Goal: Transaction & Acquisition: Purchase product/service

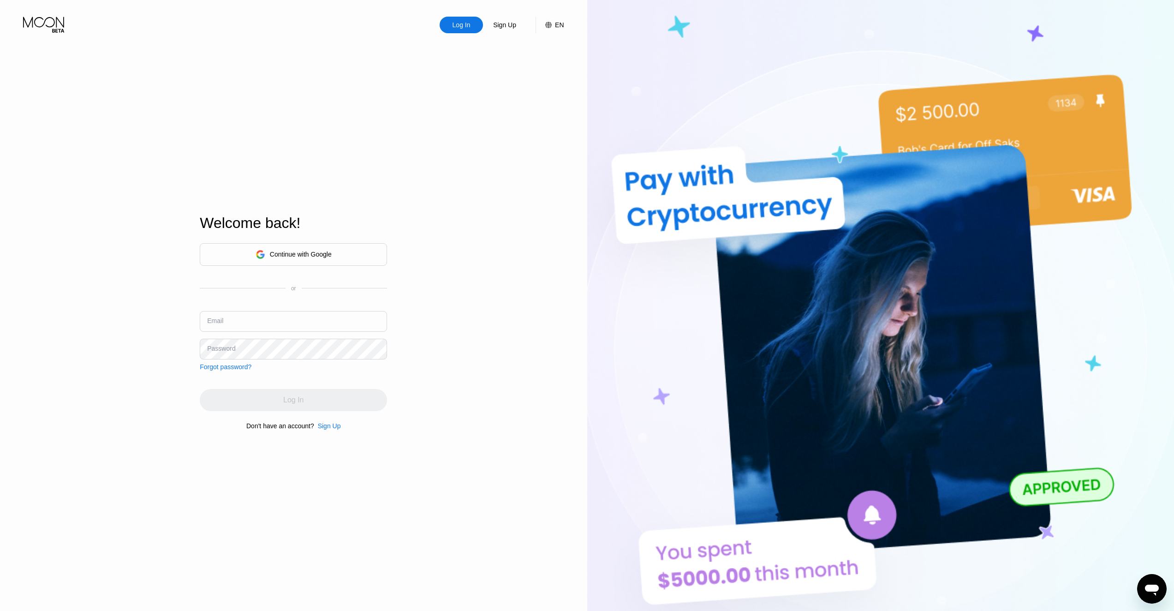
click at [456, 20] on div "Log In" at bounding box center [460, 25] width 43 height 17
click at [270, 316] on input "text" at bounding box center [293, 321] width 187 height 21
click at [308, 325] on input "Giveon.com@gmail.com" at bounding box center [293, 321] width 187 height 21
click at [332, 429] on div "Sign Up" at bounding box center [329, 425] width 23 height 7
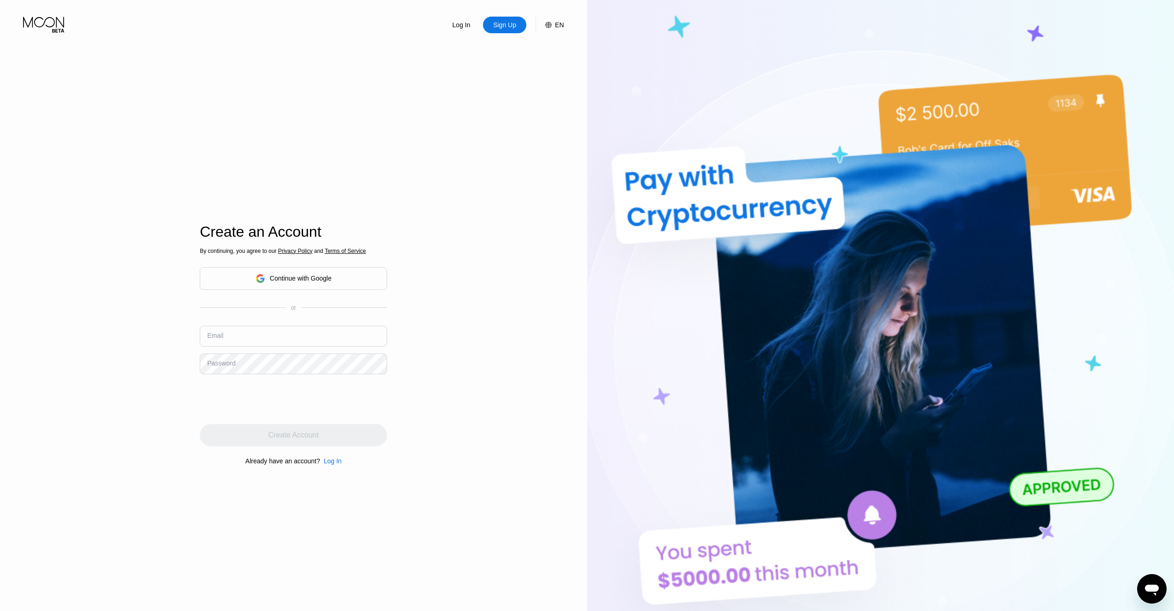
click at [326, 464] on div "Log In" at bounding box center [333, 460] width 18 height 7
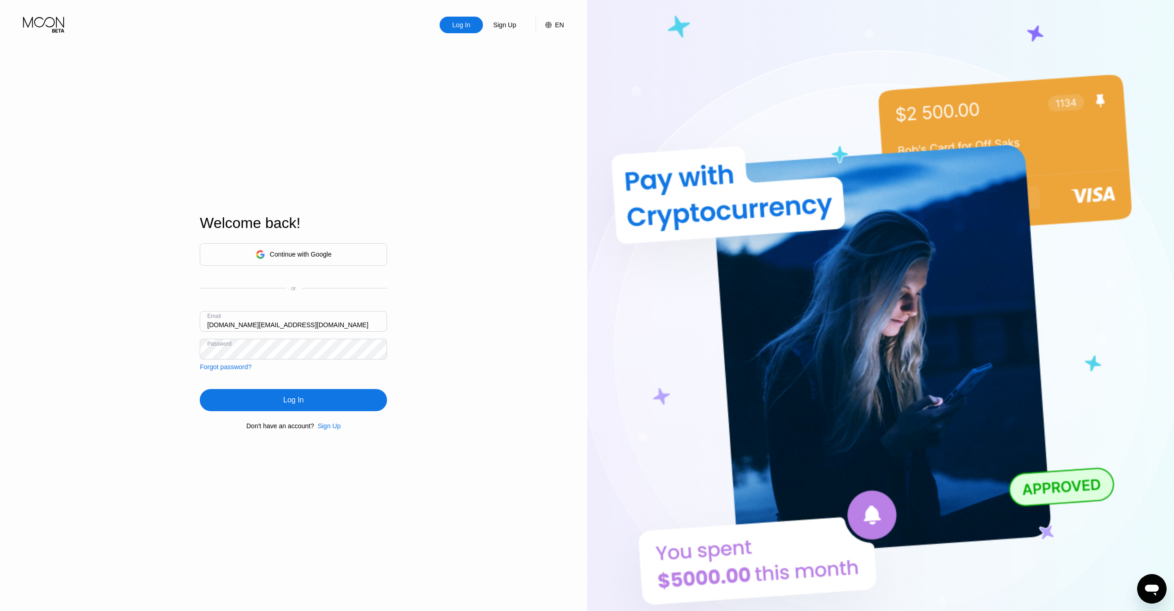
click at [299, 327] on input "Giveon.com@gmail.com" at bounding box center [293, 321] width 187 height 21
paste input "cu4.wz1-8l0nbd@pro100pochta"
type input "cu4.wz1-8l0nbd@pro100pochta.com"
click at [259, 398] on div "Log In" at bounding box center [293, 400] width 187 height 22
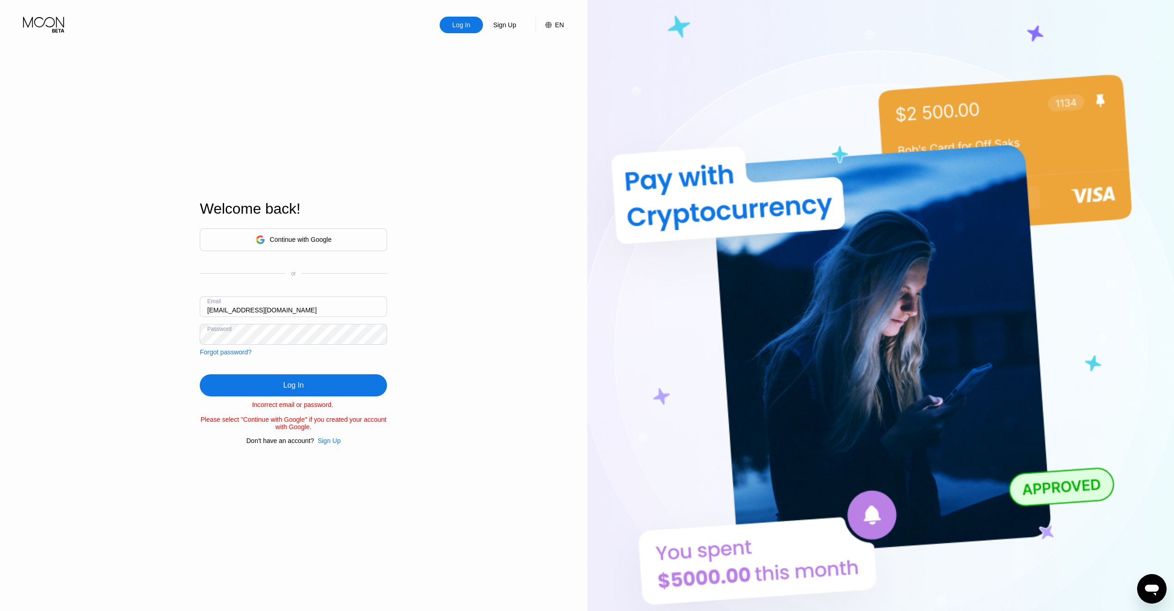
click at [118, 317] on div "Log In Sign Up EN Language English Save Welcome back! Continue with Google or E…" at bounding box center [293, 335] width 587 height 671
click at [362, 365] on div "Continue with Google or Email cu4.wz1-8l0nbd@pro100pochta.com Password Forgot p…" at bounding box center [293, 336] width 187 height 216
click at [333, 388] on div "Log In" at bounding box center [293, 385] width 187 height 22
click at [477, 30] on div "Log In" at bounding box center [460, 25] width 43 height 17
click at [457, 41] on div "Log In Sign Up EN Language English Save Welcome back! Continue with Google or E…" at bounding box center [293, 335] width 587 height 671
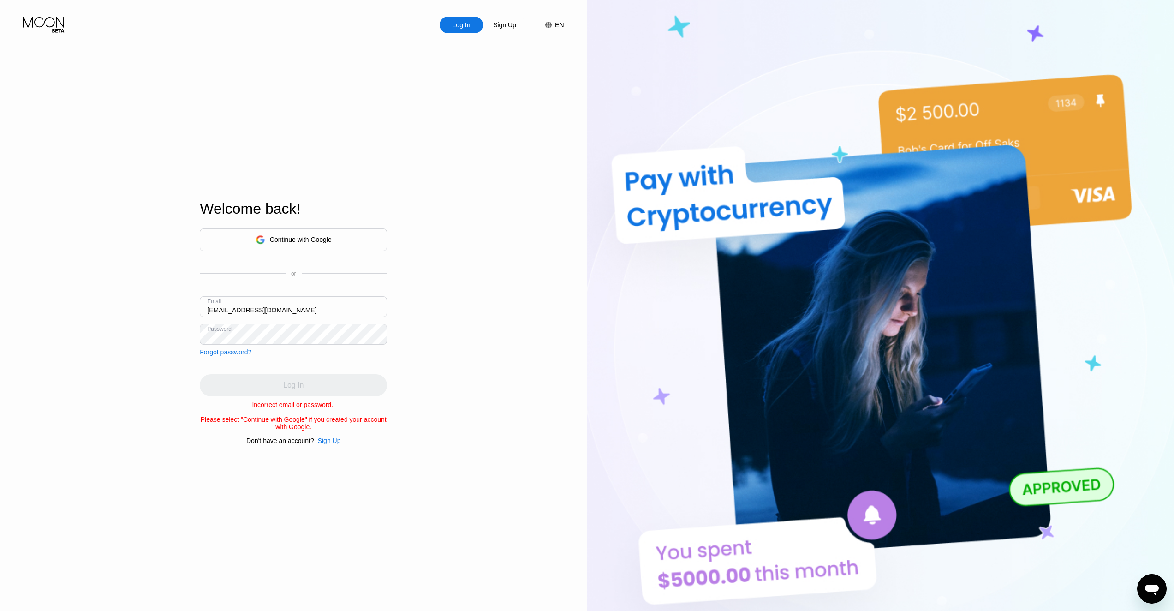
click at [461, 18] on div "Log In" at bounding box center [460, 25] width 43 height 17
click at [41, 27] on icon at bounding box center [44, 25] width 43 height 16
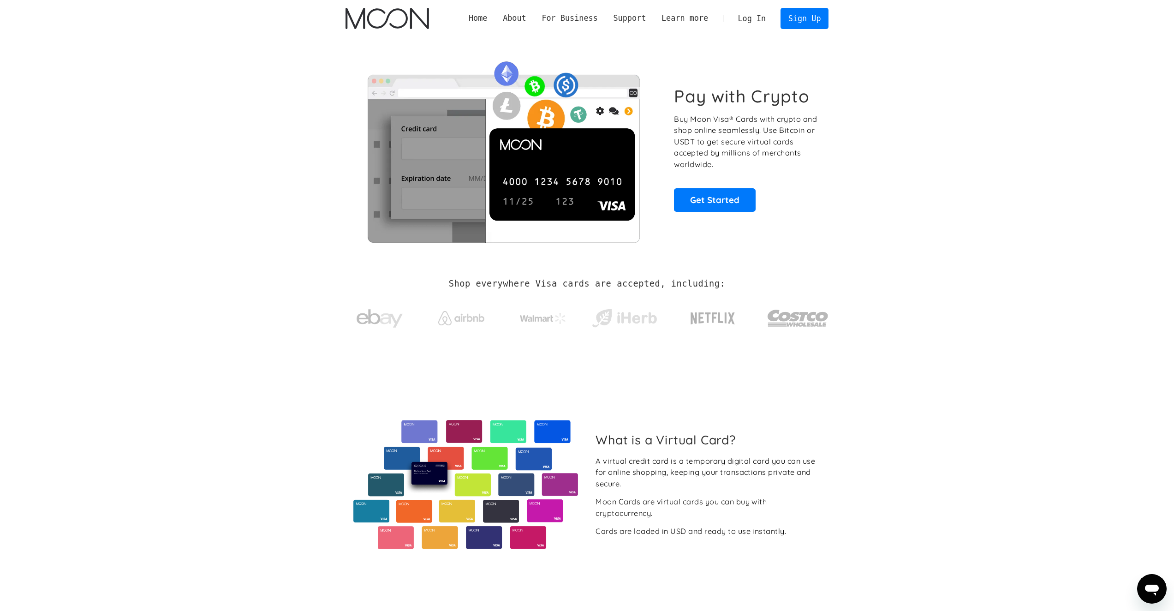
click at [757, 12] on link "Log In" at bounding box center [751, 18] width 43 height 20
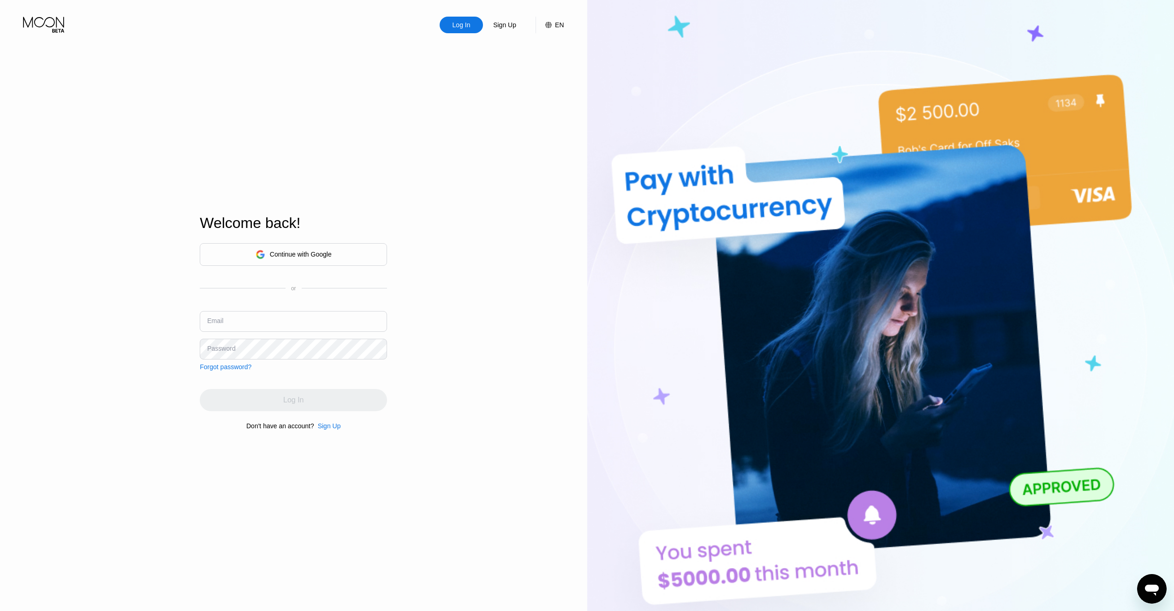
click at [303, 317] on input "text" at bounding box center [293, 321] width 187 height 21
paste input "[EMAIL_ADDRESS][DOMAIN_NAME]"
type input "[EMAIL_ADDRESS][DOMAIN_NAME]"
click at [500, 389] on div "Log In Sign Up EN Language Select an item Save Welcome back! Continue with Goog…" at bounding box center [293, 335] width 587 height 671
click at [92, 330] on div "Log In Sign Up EN Language Select an item Save Welcome back! Continue with Goog…" at bounding box center [293, 335] width 587 height 671
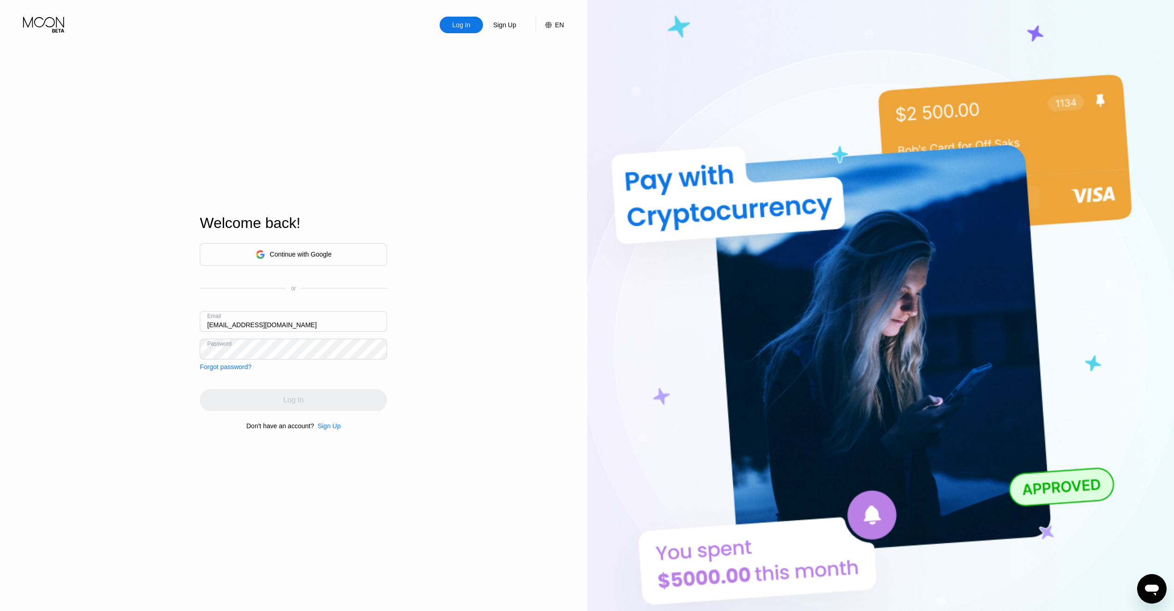
click at [304, 411] on div "Log In" at bounding box center [293, 400] width 187 height 22
click at [305, 411] on div "Log In" at bounding box center [293, 400] width 187 height 22
click at [224, 367] on div "Forgot password?" at bounding box center [226, 366] width 52 height 7
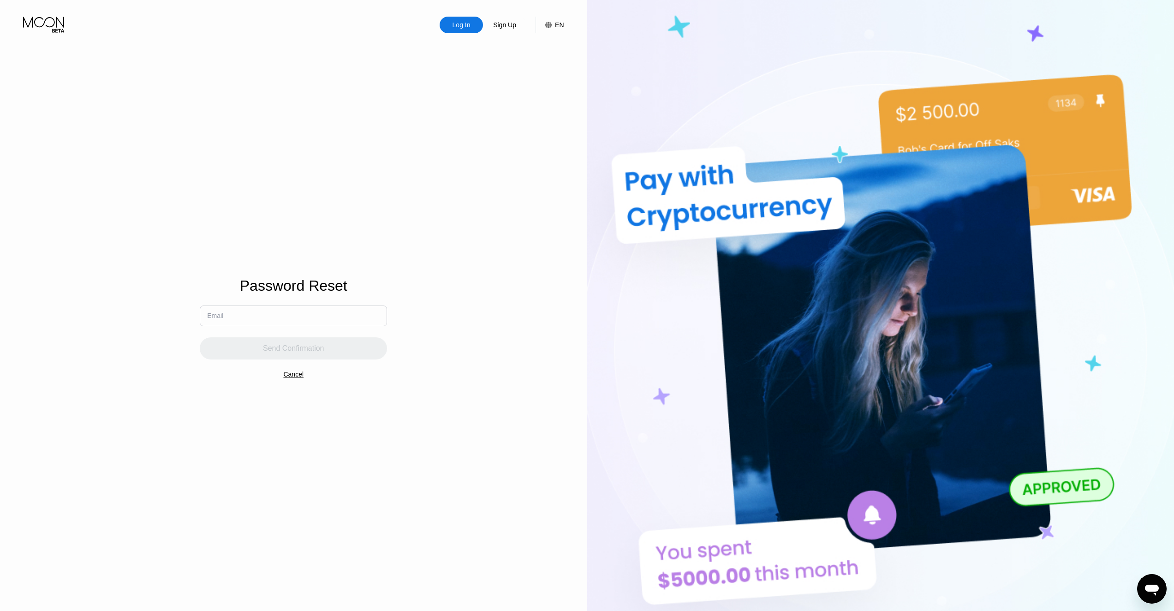
click at [257, 321] on input "text" at bounding box center [293, 315] width 187 height 21
paste input "cu4.wz1-8l0nbd@pro100pochta.com"
type input "cu4.wz1-8l0nbd@pro100pochta.com"
click at [230, 356] on div "Send Confirmation" at bounding box center [293, 348] width 187 height 22
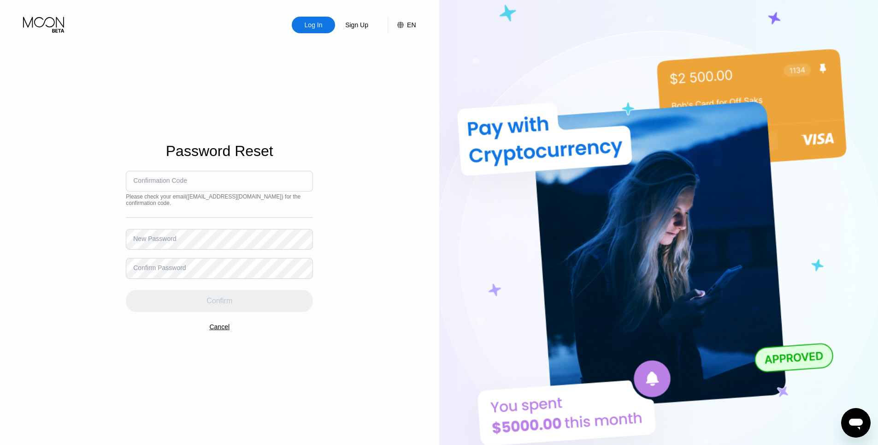
click at [206, 184] on input at bounding box center [219, 181] width 187 height 21
paste input "076759"
type input "076759"
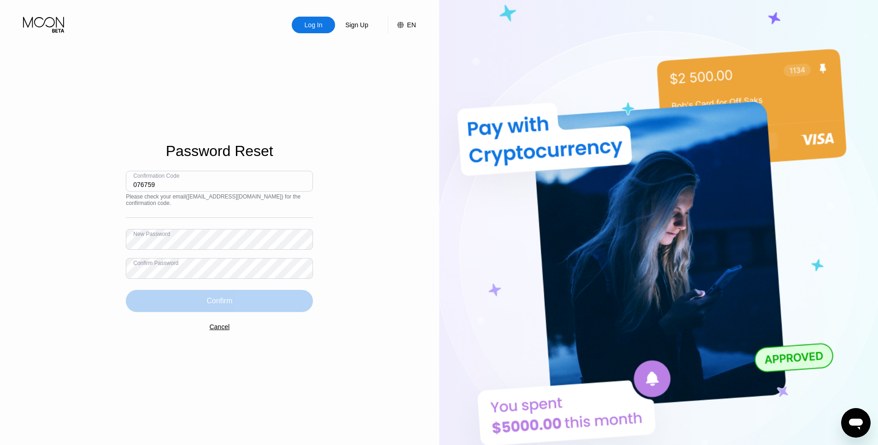
click at [246, 296] on div "Confirm" at bounding box center [219, 301] width 187 height 22
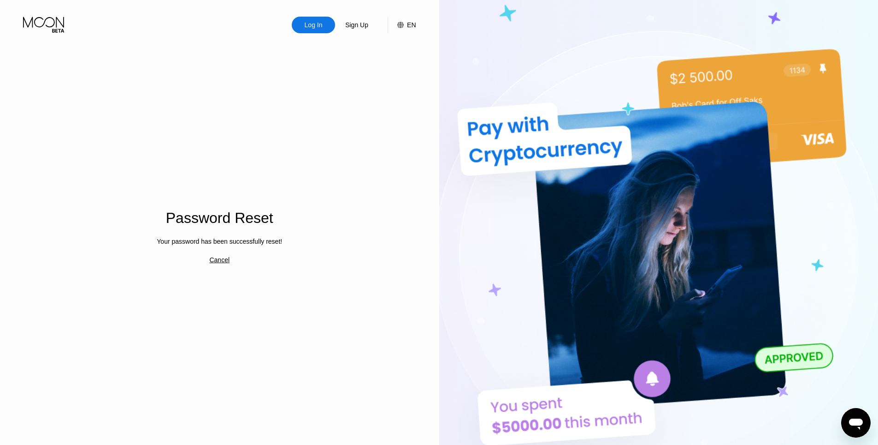
click at [321, 23] on div "Log In" at bounding box center [314, 24] width 20 height 9
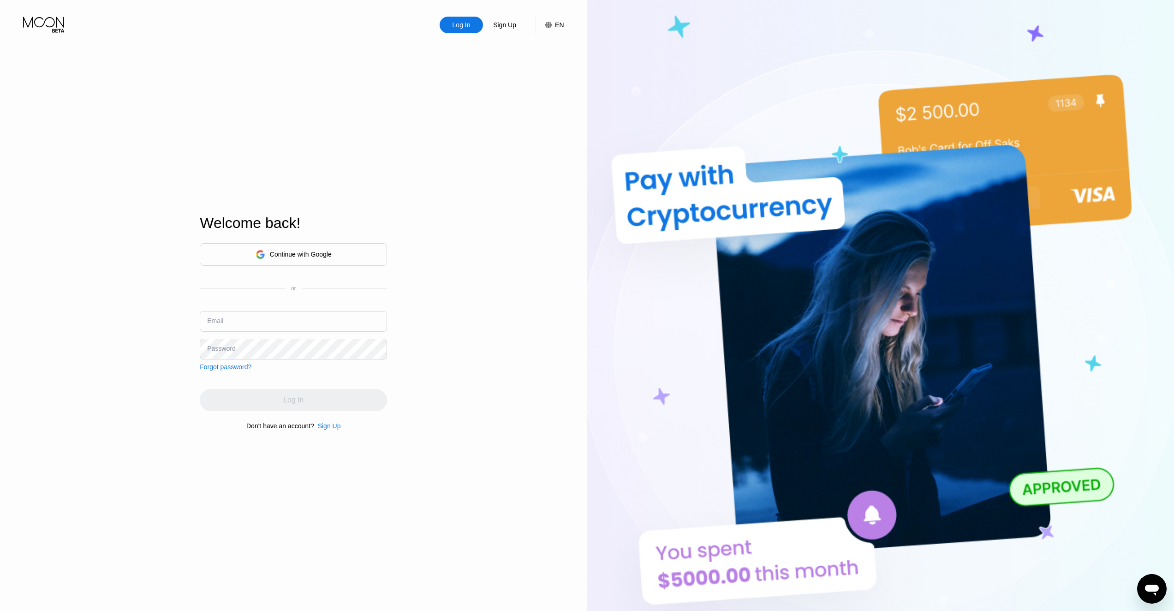
click at [252, 309] on div "Continue with Google or Email Password Forgot password?" at bounding box center [293, 306] width 187 height 127
click at [252, 312] on input "text" at bounding box center [293, 321] width 187 height 21
click at [252, 316] on input "text" at bounding box center [293, 321] width 187 height 21
paste input "076759"
type input "076759"
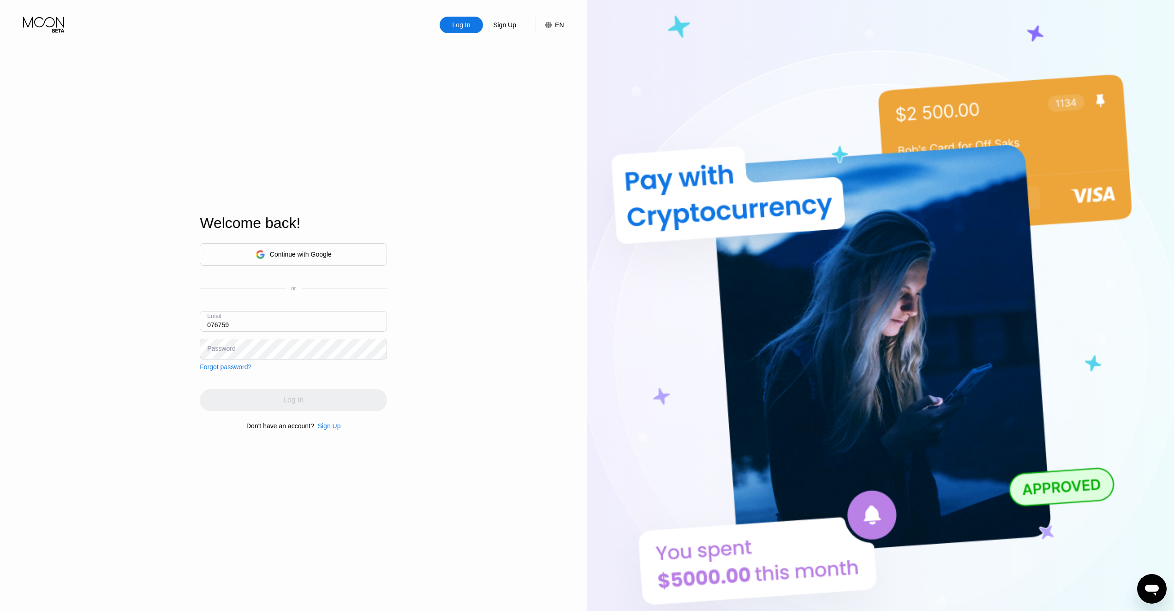
click at [271, 317] on input "076759" at bounding box center [293, 321] width 187 height 21
click at [349, 323] on input "text" at bounding box center [293, 321] width 187 height 21
paste input "cu4.wz1-8l0nbd@pro100pochta.com"
type input "cu4.wz1-8l0nbd@pro100pochta.com"
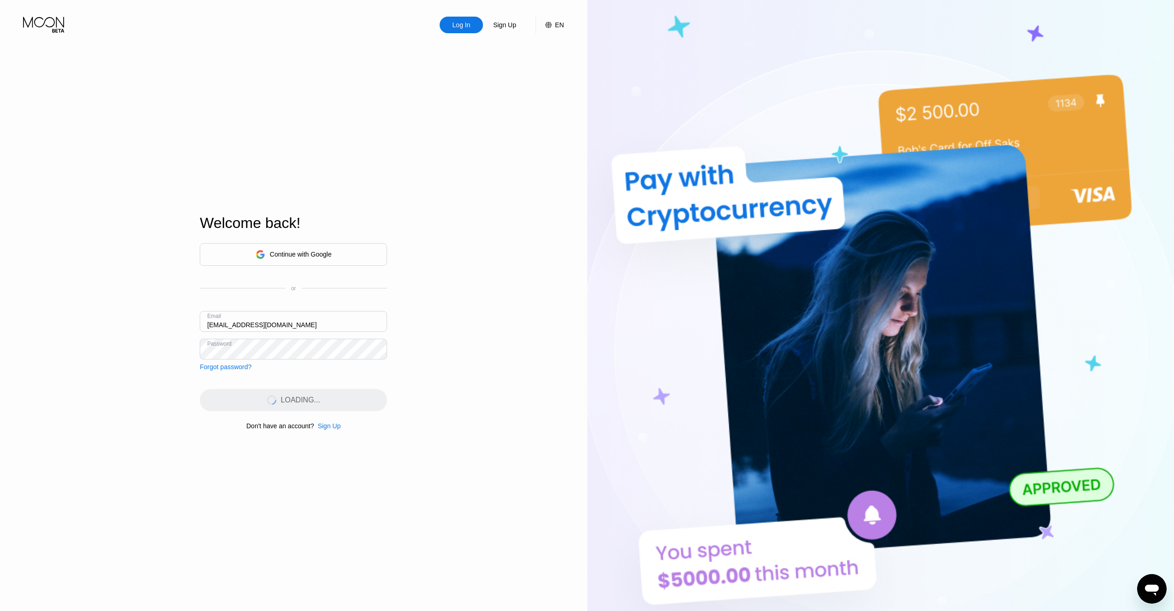
click at [346, 398] on div "LOADING..." at bounding box center [293, 400] width 187 height 22
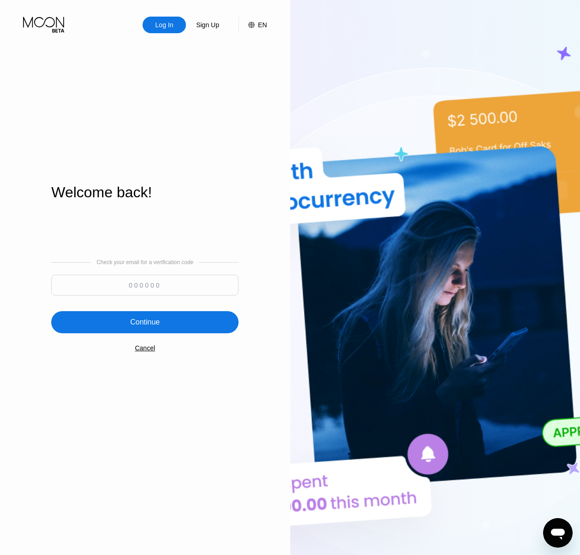
click at [118, 285] on input at bounding box center [144, 285] width 187 height 21
paste input "382473"
type input "382473"
click at [140, 324] on div "Continue" at bounding box center [145, 322] width 30 height 9
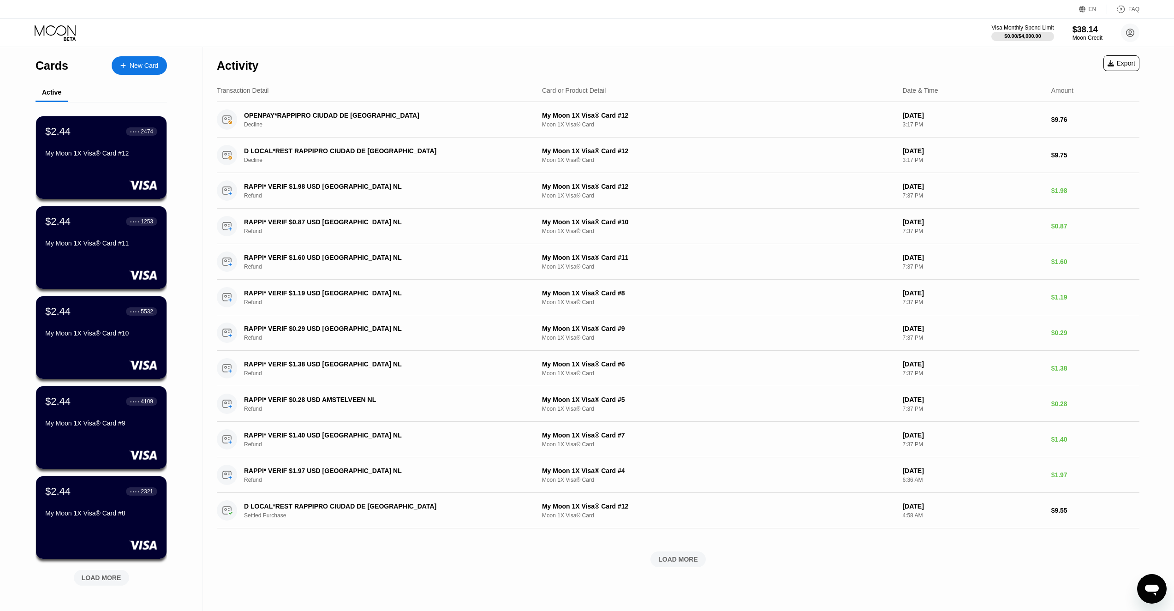
click at [1074, 23] on div "Visa Monthly Spend Limit $0.00 / $4,000.00 $38.14 Moon Credit cu4.wz1-8l0nbd@pr…" at bounding box center [587, 33] width 1174 height 28
click at [1081, 35] on div "Moon Credit" at bounding box center [1087, 38] width 31 height 6
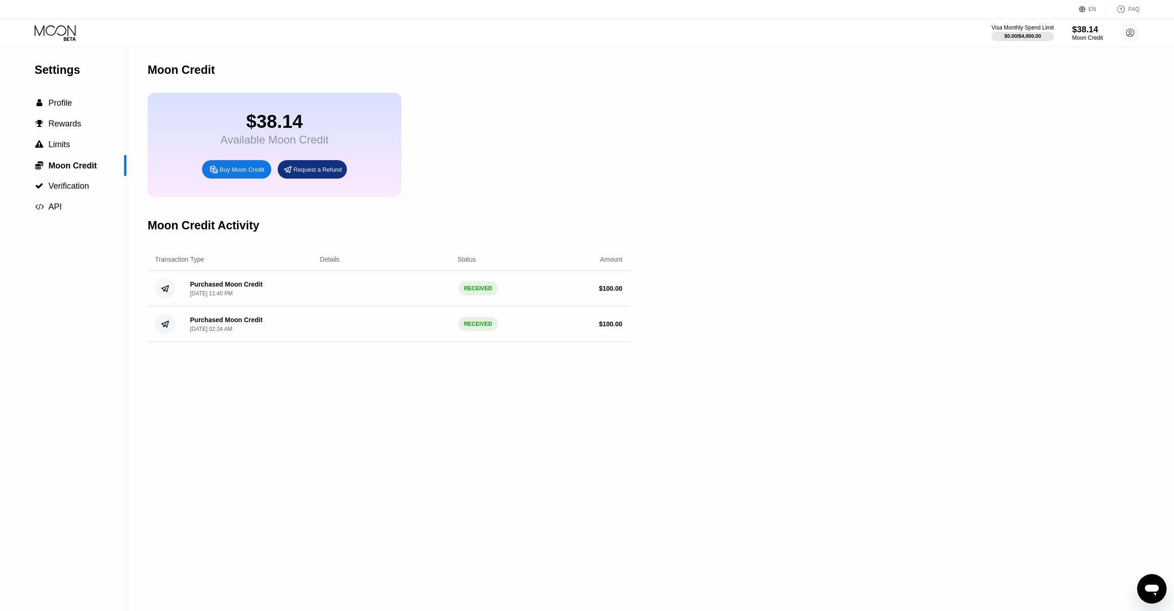
click at [1096, 30] on div "$38.14" at bounding box center [1087, 29] width 31 height 10
click at [241, 169] on div "Buy Moon Credit" at bounding box center [236, 169] width 69 height 18
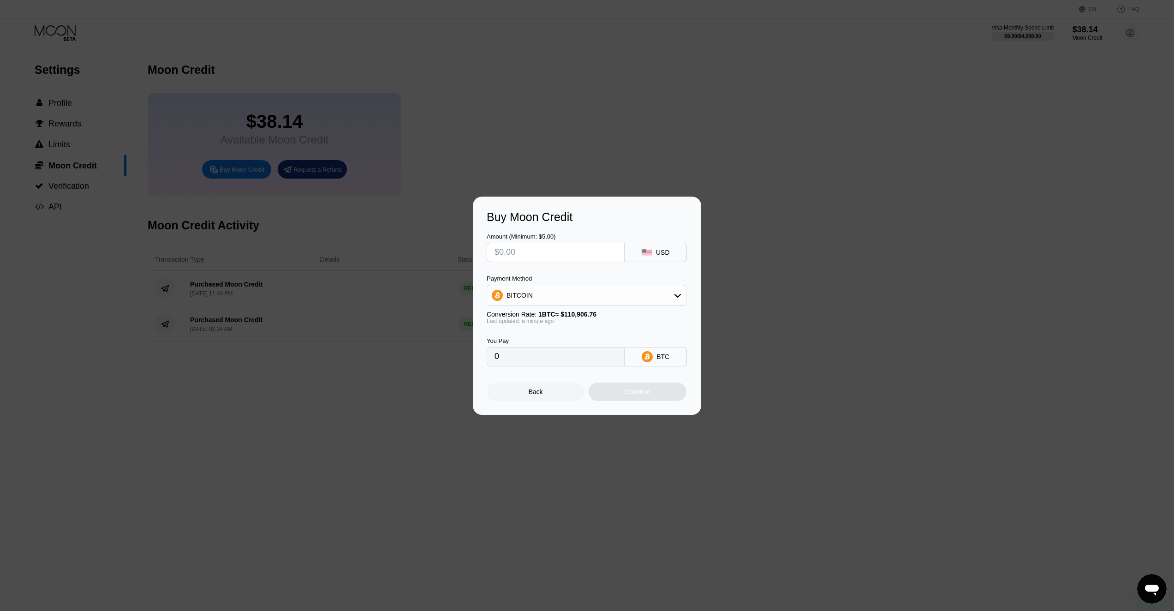
click at [573, 258] on input "text" at bounding box center [555, 252] width 122 height 18
type input "$1"
type input "0.00000902"
type input "$10"
type input "0.00009017"
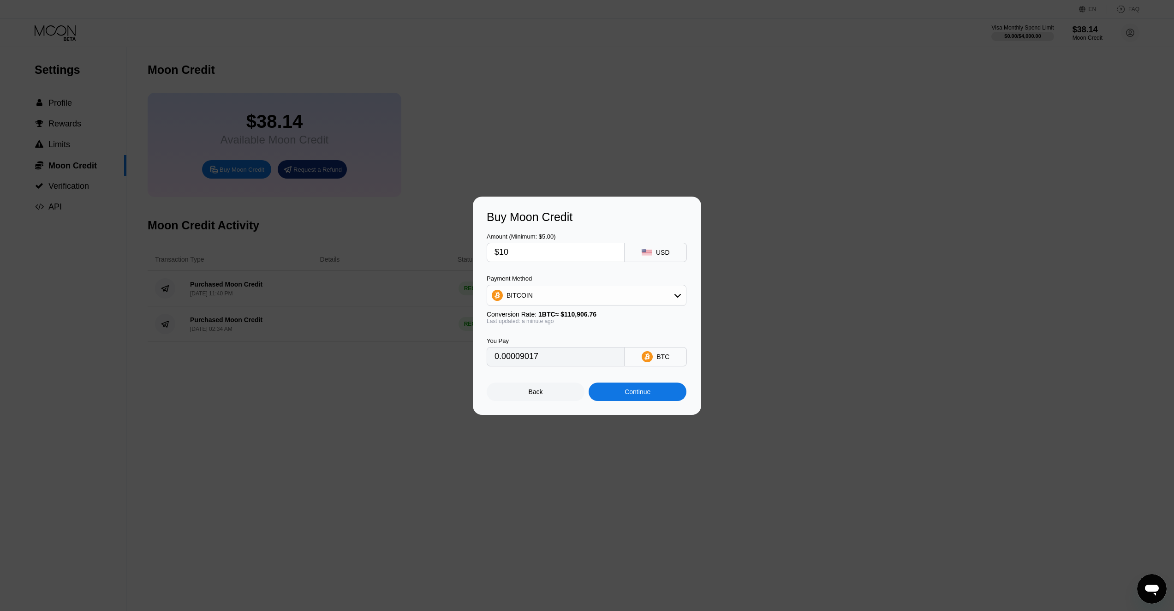
type input "$100"
type input "0.00090166"
type input "$100"
click at [562, 293] on div "BITCOIN" at bounding box center [586, 295] width 199 height 18
click at [551, 341] on span "USDT on TRON" at bounding box center [532, 340] width 47 height 7
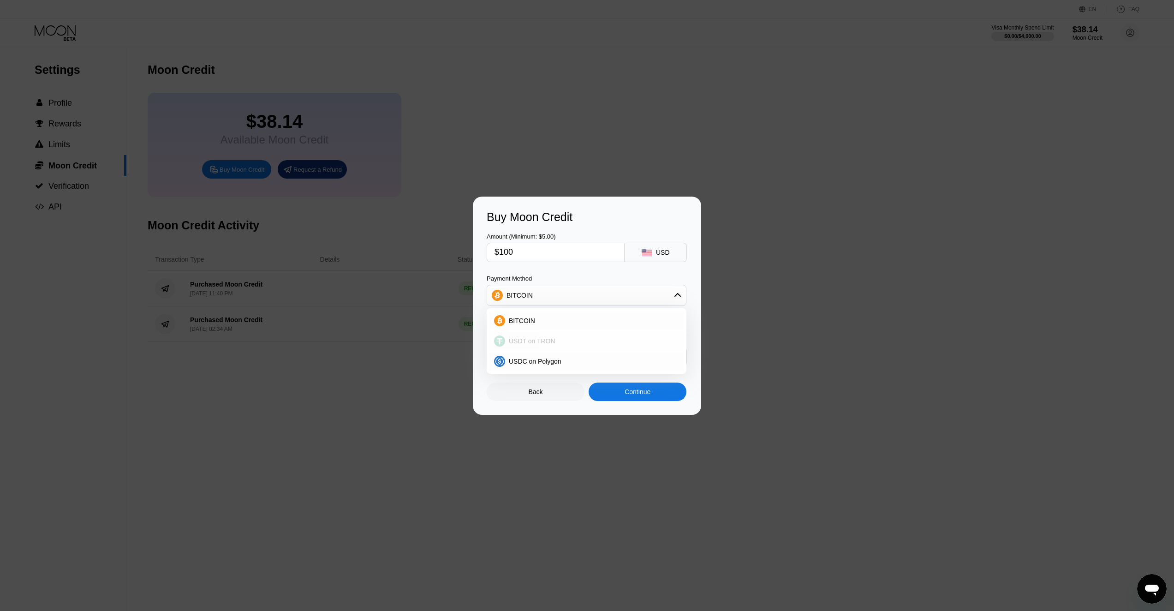
type input "101.01"
click at [639, 395] on div "Continue" at bounding box center [637, 391] width 26 height 7
